Goal: Information Seeking & Learning: Learn about a topic

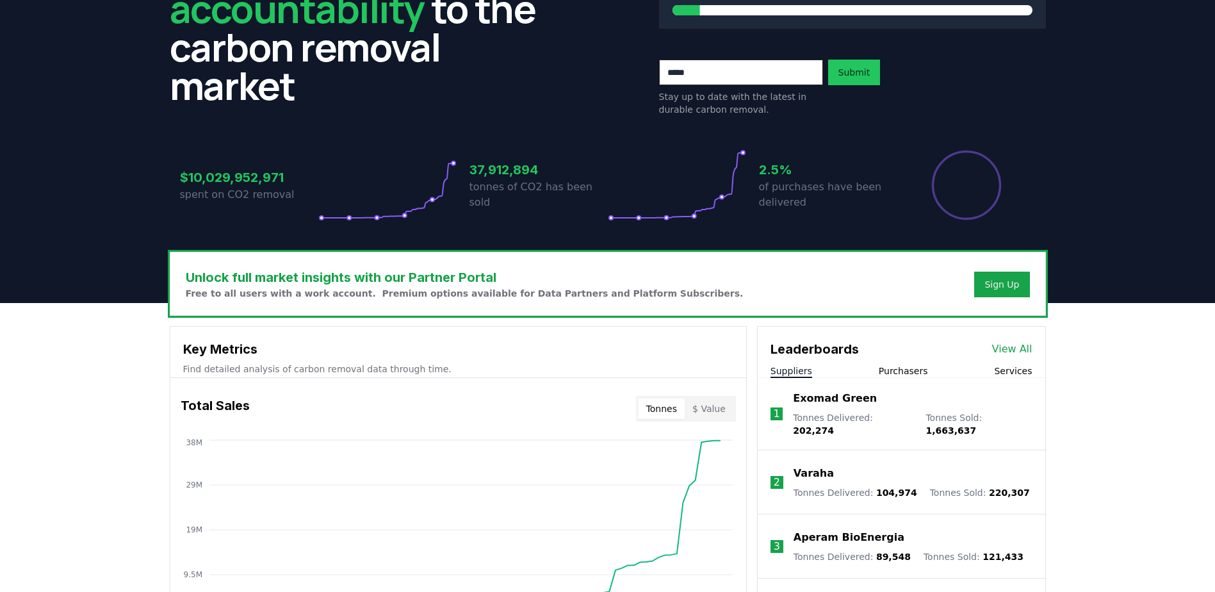
scroll to position [64, 0]
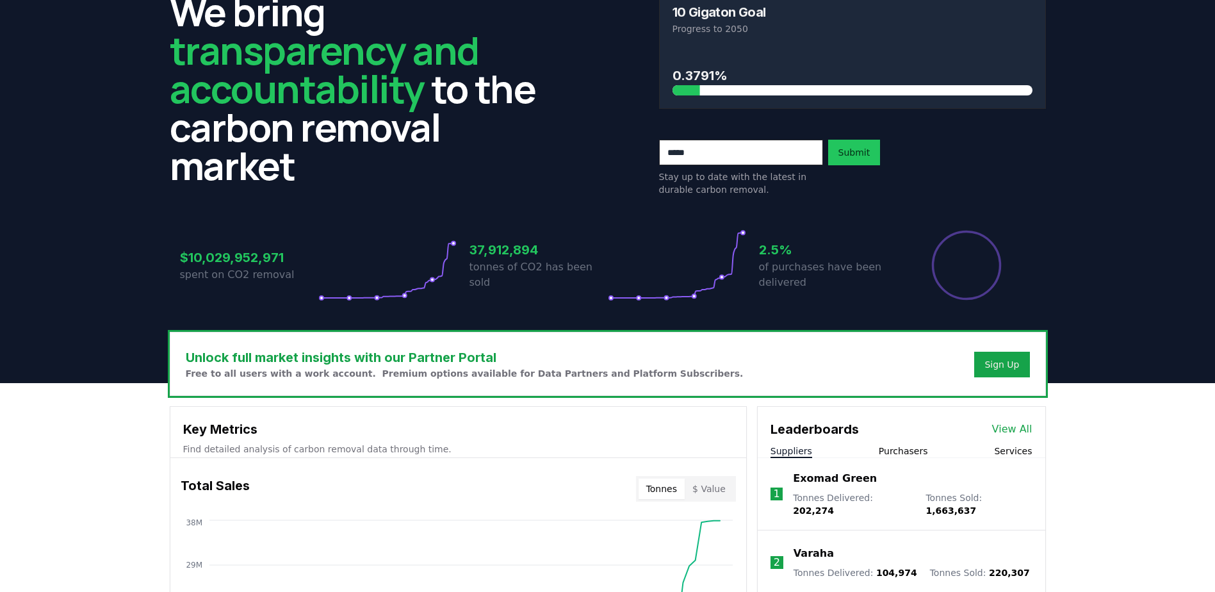
click at [754, 150] on input "email" at bounding box center [741, 153] width 164 height 26
type input "**********"
click at [842, 147] on button "Submit" at bounding box center [854, 153] width 53 height 26
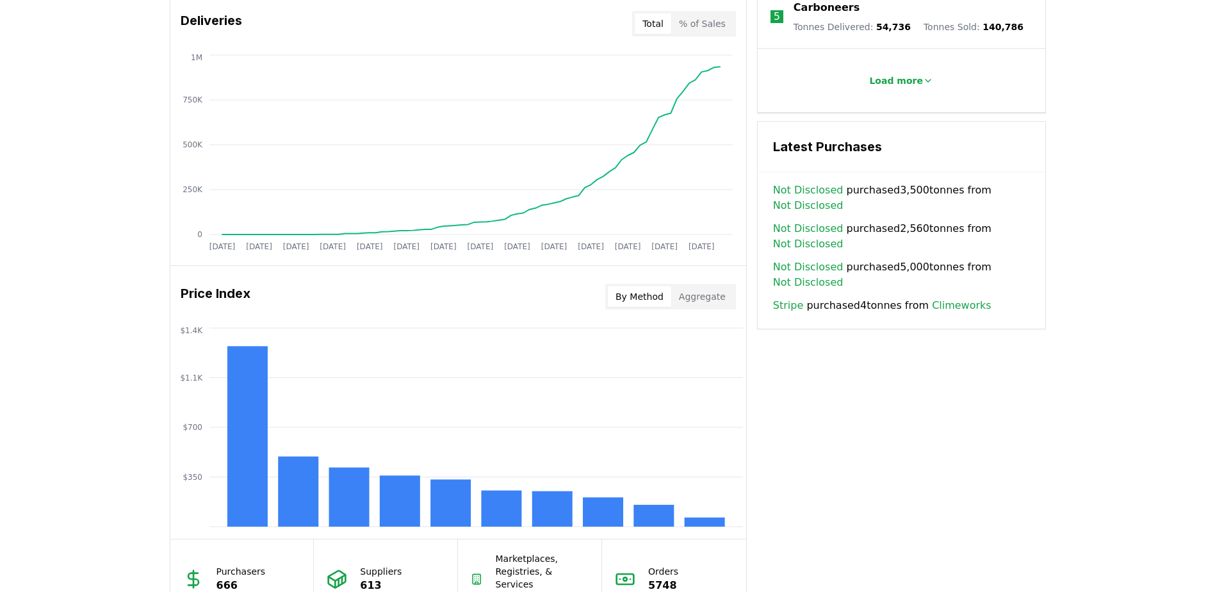
scroll to position [961, 0]
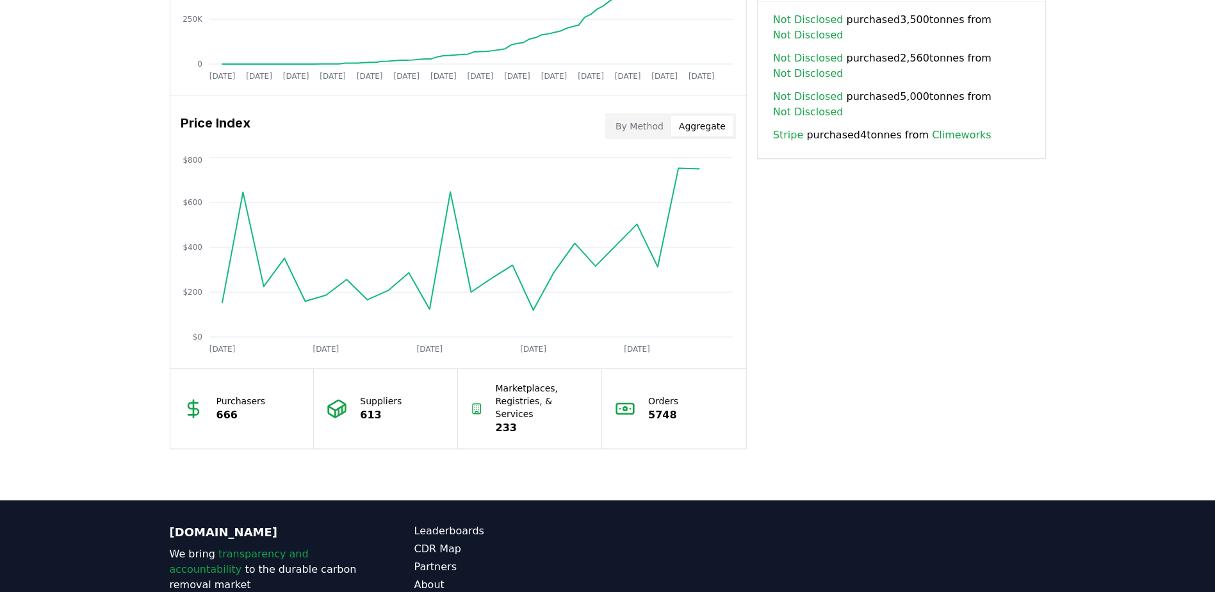
click at [717, 125] on button "Aggregate" at bounding box center [702, 126] width 62 height 20
click at [635, 124] on button "By Method" at bounding box center [639, 126] width 63 height 20
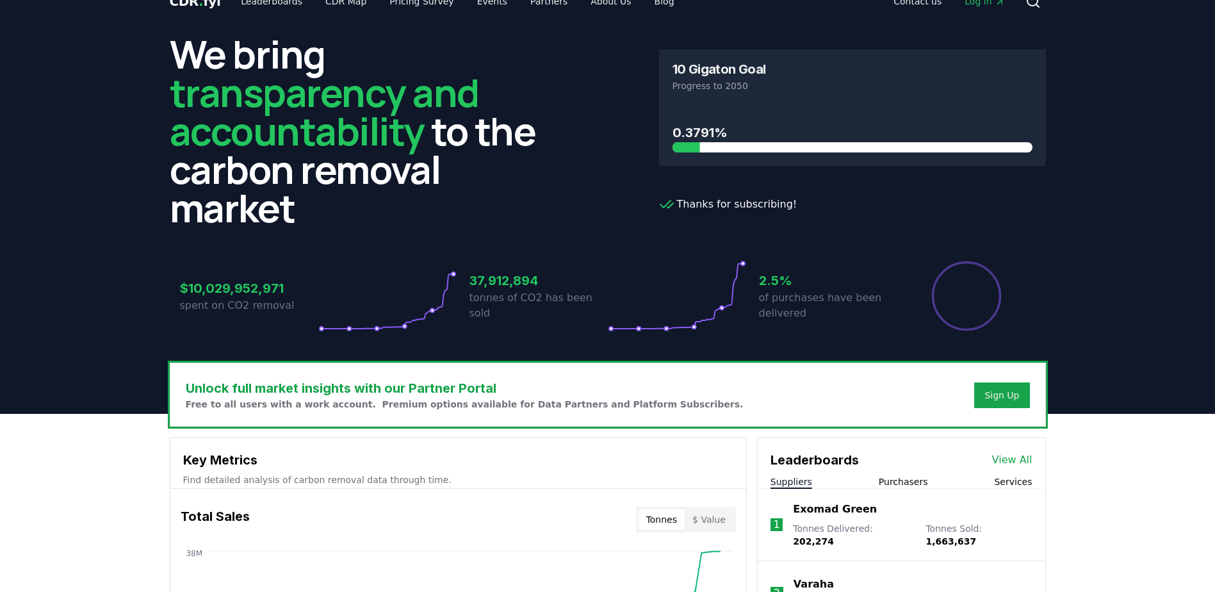
scroll to position [0, 0]
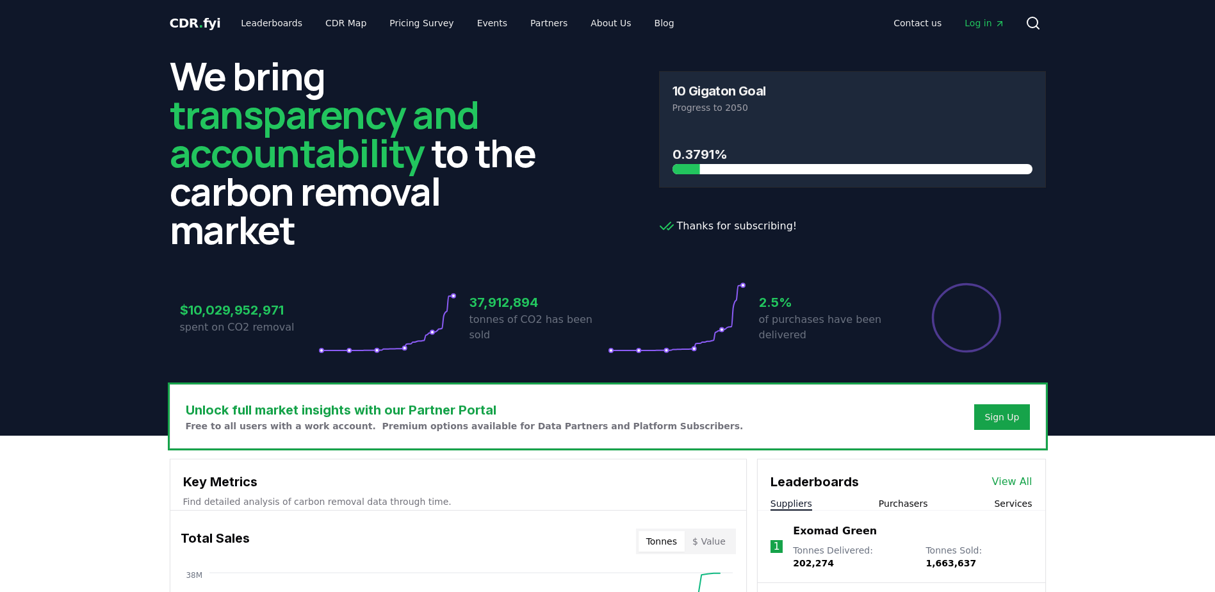
click at [1006, 415] on div "Sign Up" at bounding box center [1002, 417] width 35 height 13
click at [594, 28] on link "About Us" at bounding box center [610, 23] width 61 height 23
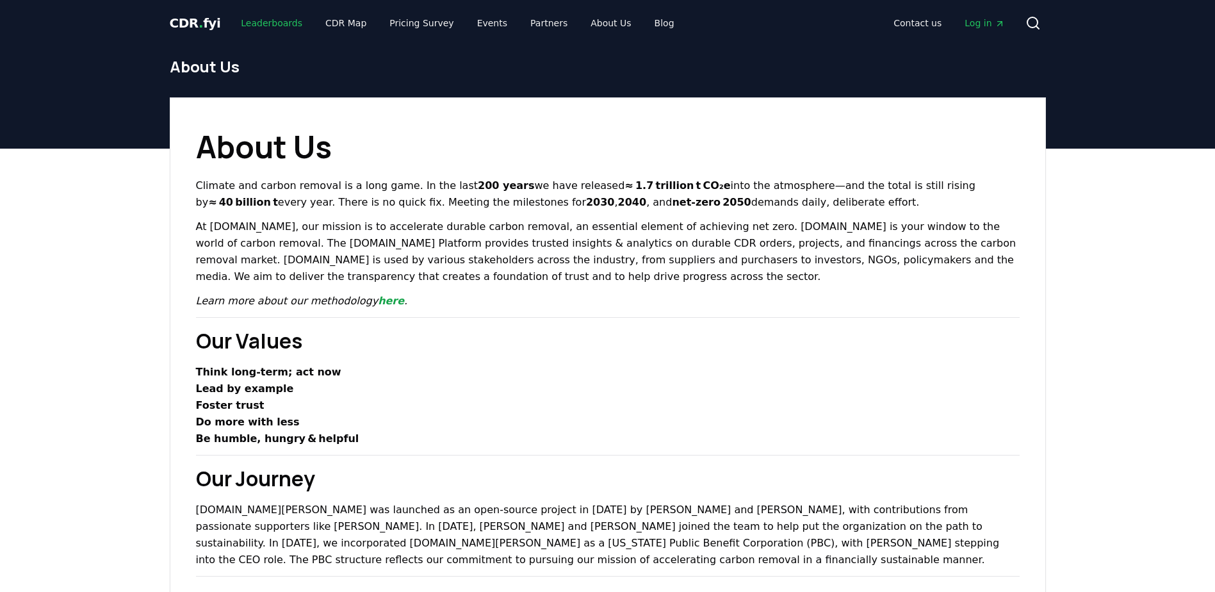
click at [249, 24] on link "Leaderboards" at bounding box center [272, 23] width 82 height 23
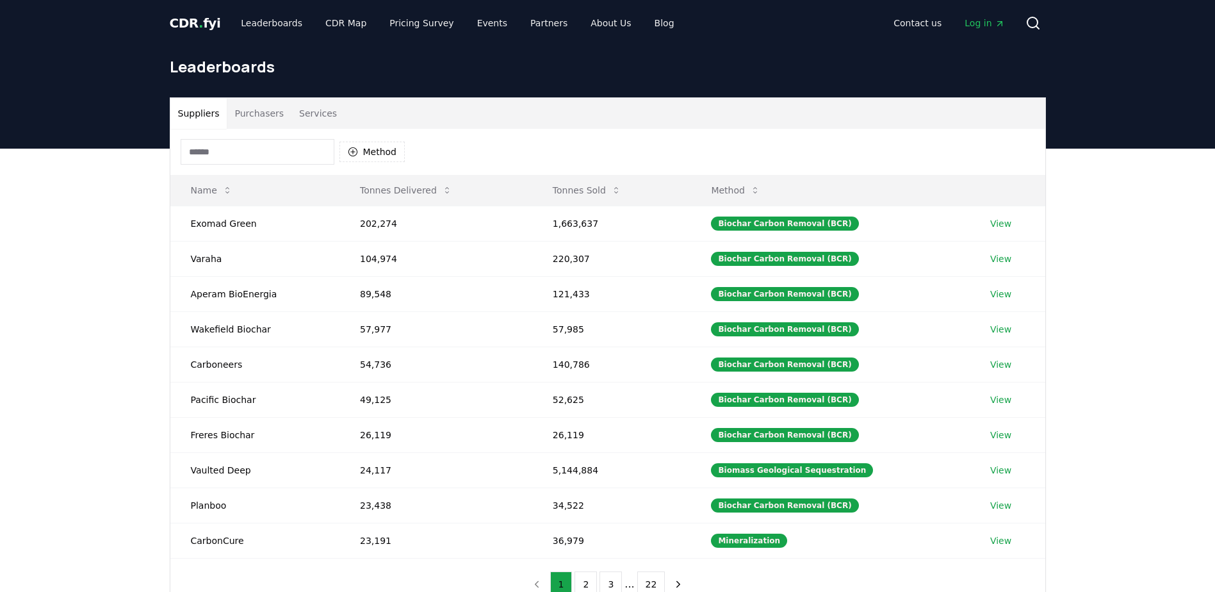
click at [584, 577] on button "2" at bounding box center [586, 584] width 22 height 26
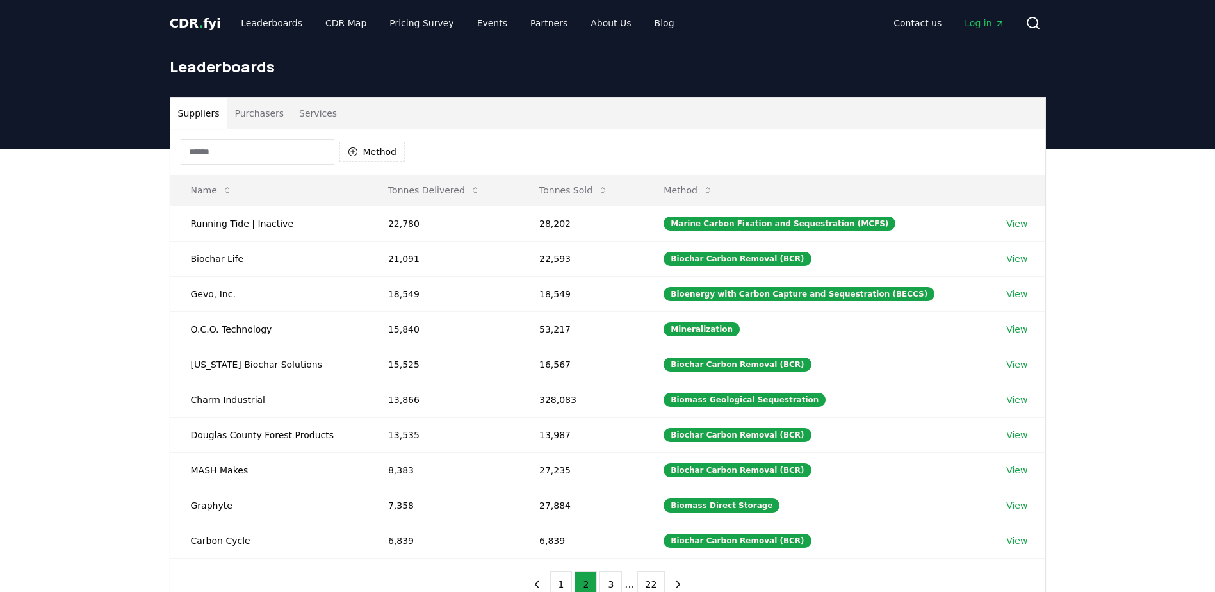
click at [568, 188] on button "Tonnes Sold" at bounding box center [573, 190] width 89 height 26
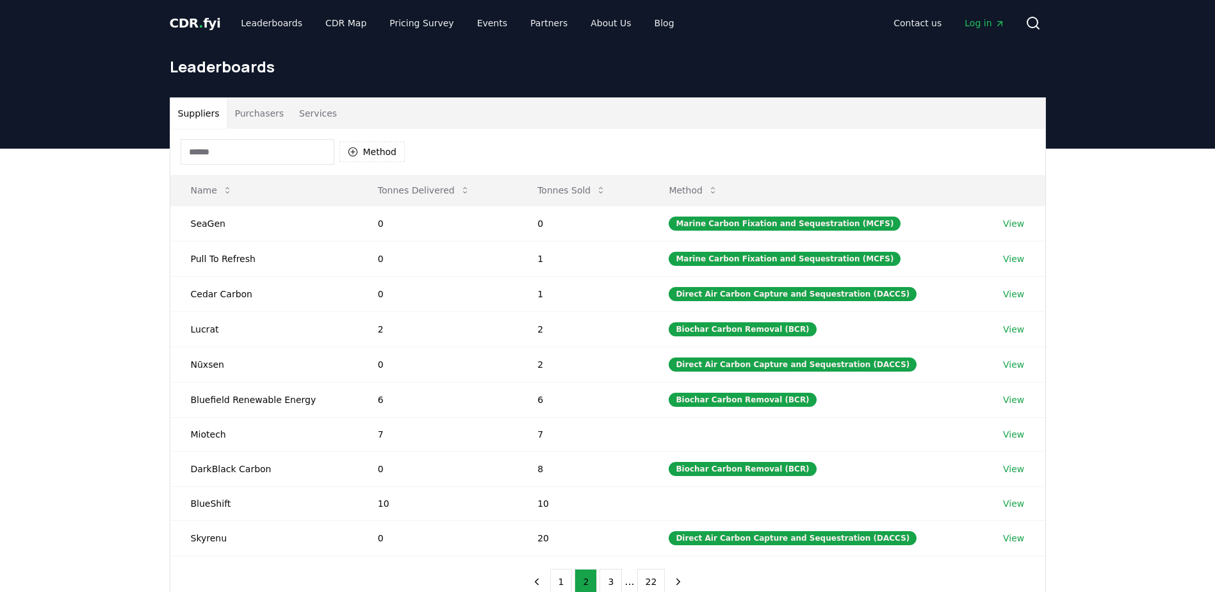
click at [568, 188] on button "Tonnes Sold" at bounding box center [571, 190] width 89 height 26
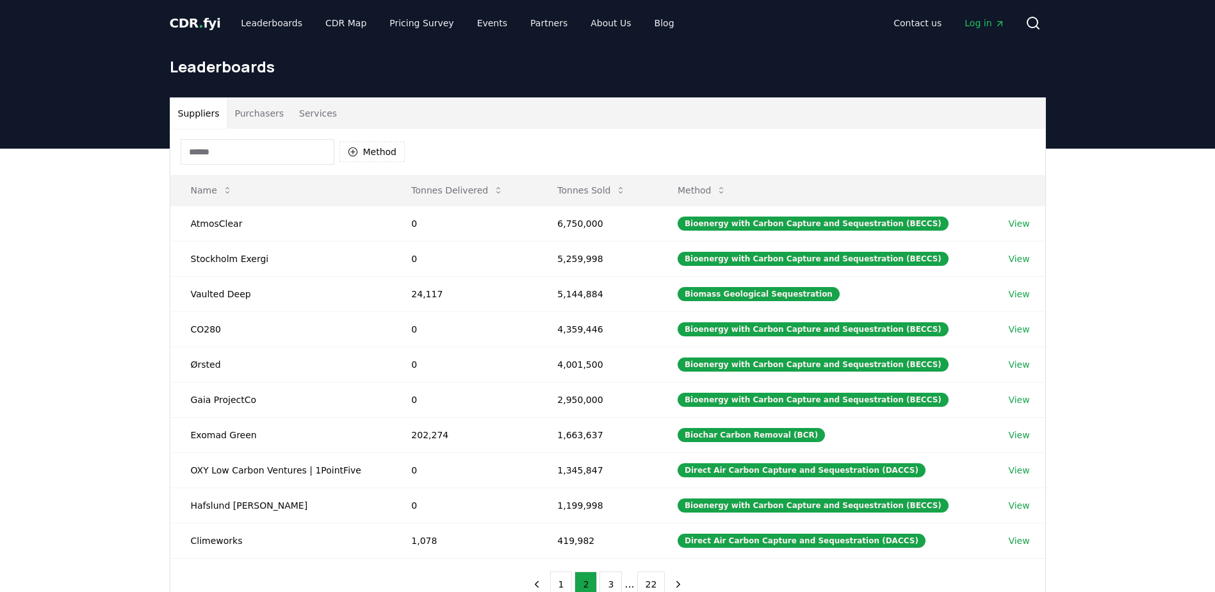
click at [224, 224] on td "AtmosClear" at bounding box center [280, 223] width 221 height 35
click at [1022, 222] on link "View" at bounding box center [1018, 223] width 21 height 13
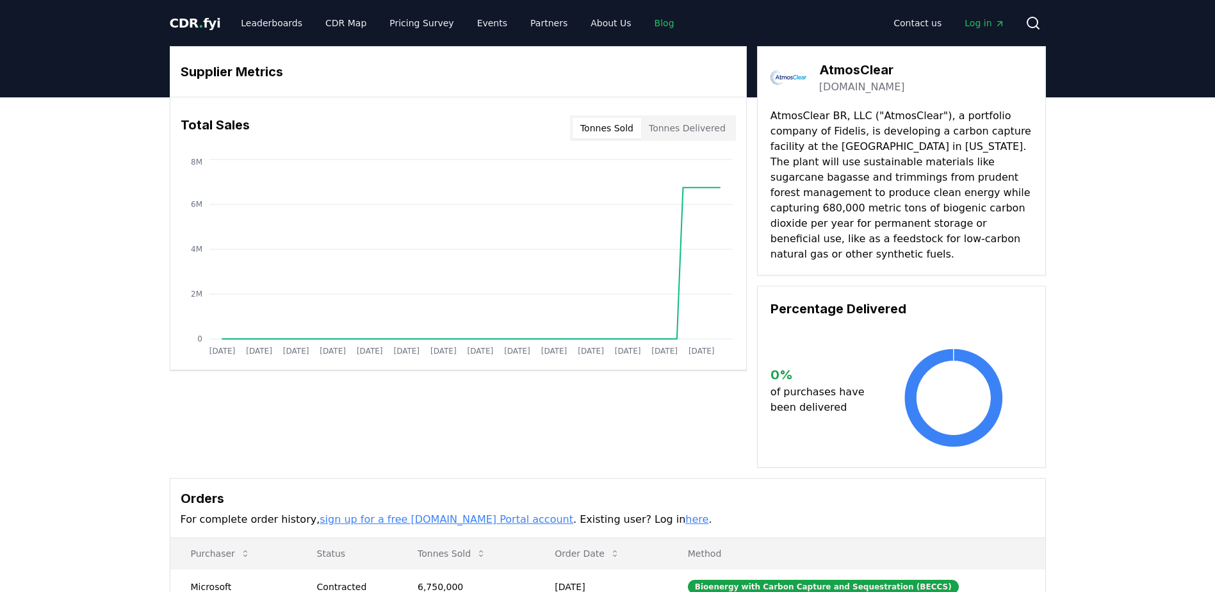
click at [646, 26] on link "Blog" at bounding box center [664, 23] width 40 height 23
click at [644, 23] on link "Blog" at bounding box center [664, 23] width 40 height 23
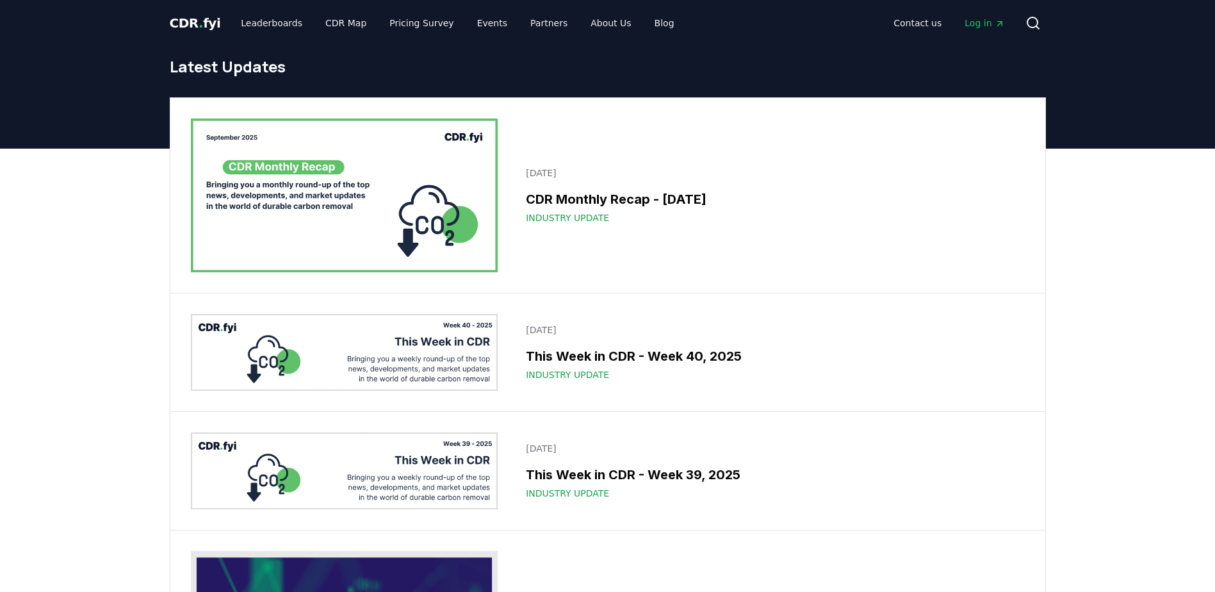
click at [574, 210] on div "CDR Monthly Recap - [DATE] Industry Update" at bounding box center [771, 207] width 491 height 35
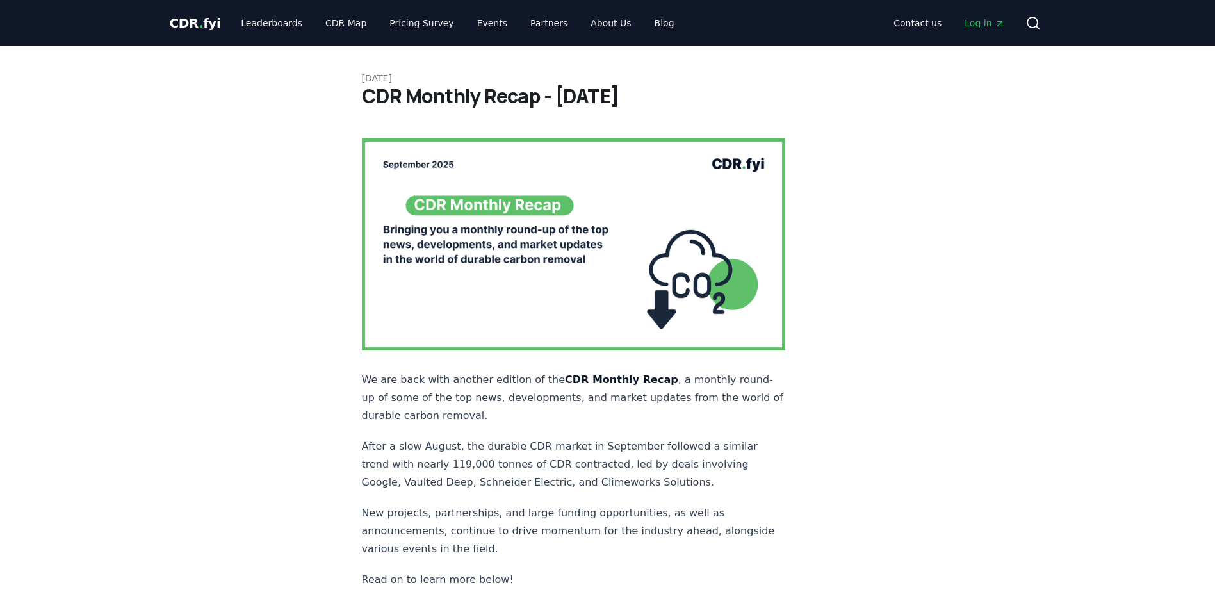
click at [192, 20] on span "CDR . fyi" at bounding box center [195, 22] width 51 height 15
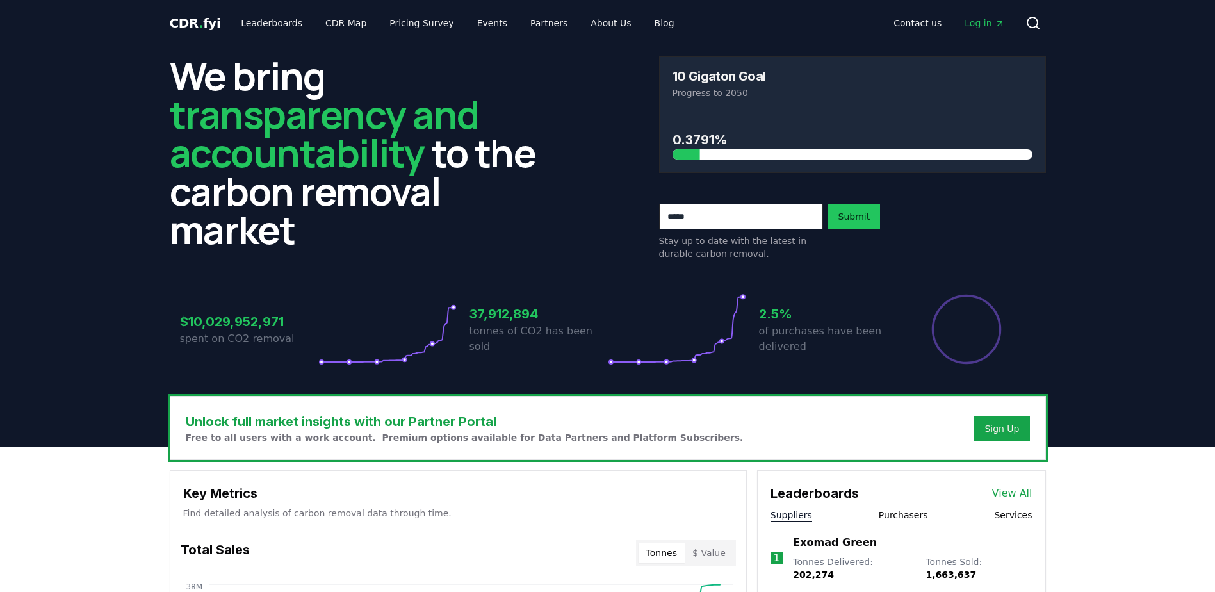
click at [683, 217] on input "email" at bounding box center [741, 217] width 164 height 26
type input "**********"
click at [860, 218] on button "Submit" at bounding box center [854, 217] width 53 height 26
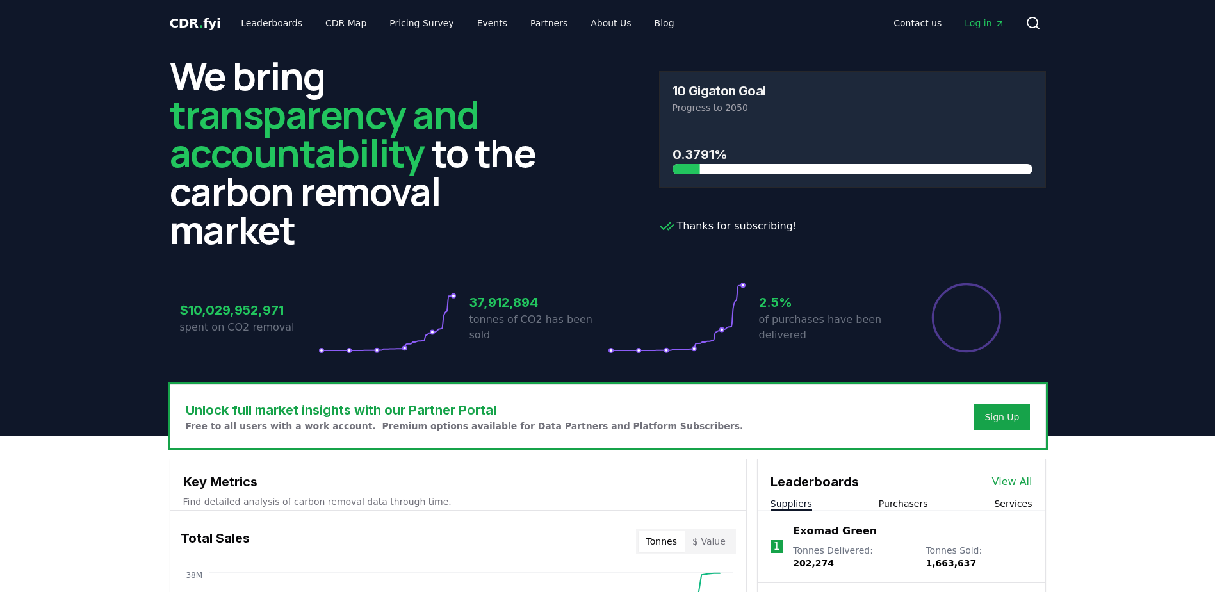
click at [44, 168] on header "We bring transparency and accountability to the carbon removal market 10 Gigato…" at bounding box center [607, 240] width 1215 height 389
click at [347, 23] on link "CDR Map" at bounding box center [345, 23] width 61 height 23
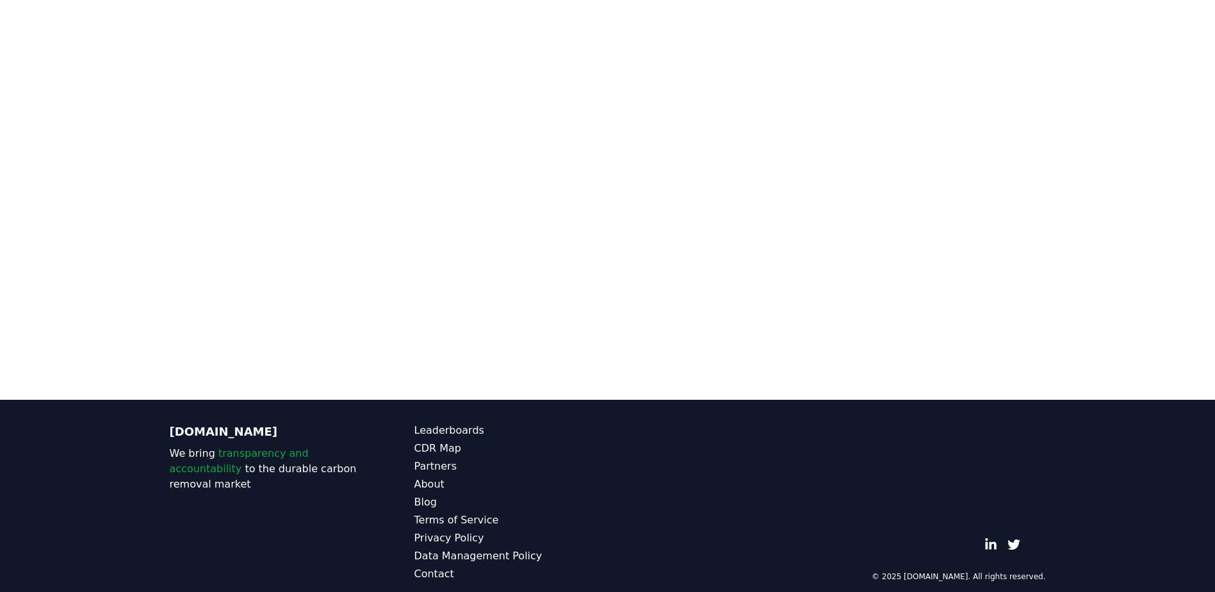
scroll to position [202, 0]
